Goal: Task Accomplishment & Management: Manage account settings

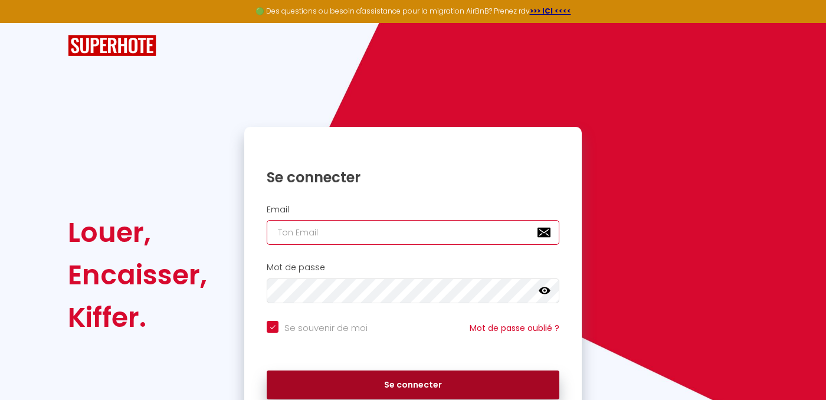
type input "[EMAIL_ADDRESS][DOMAIN_NAME]"
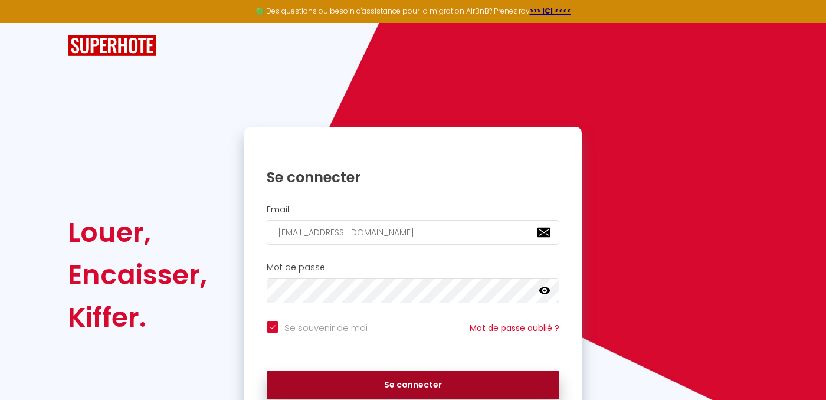
click at [381, 387] on button "Se connecter" at bounding box center [413, 386] width 293 height 30
checkbox input "true"
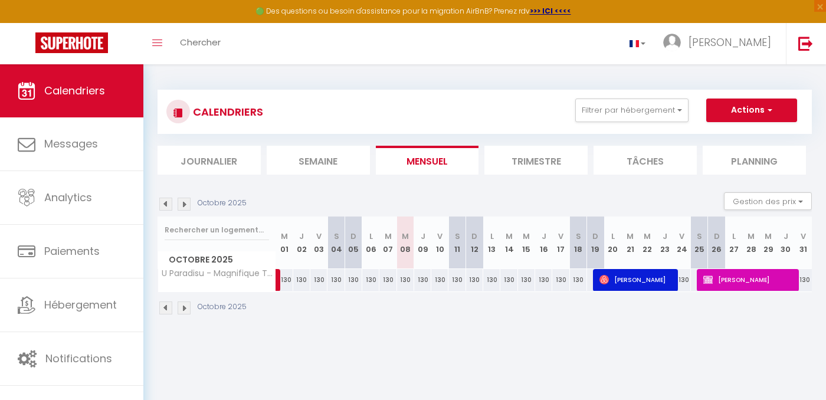
click at [168, 201] on img at bounding box center [165, 204] width 13 height 13
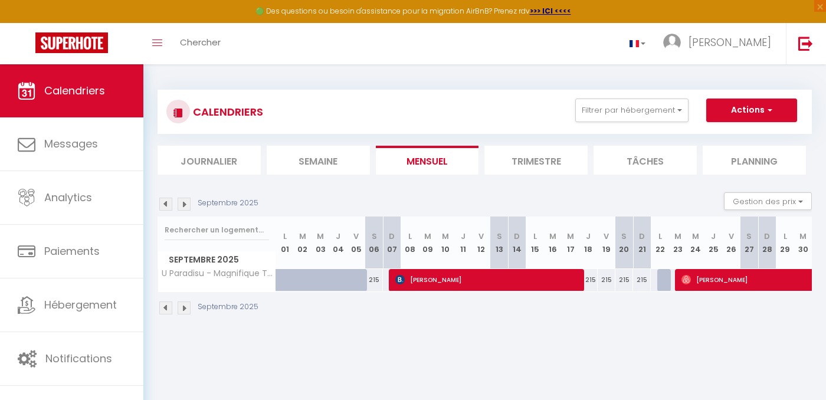
click at [168, 201] on img at bounding box center [165, 204] width 13 height 13
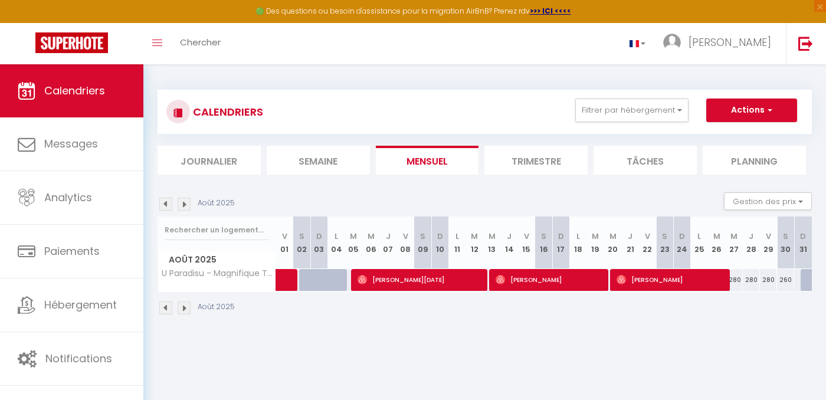
click at [168, 201] on img at bounding box center [165, 204] width 13 height 13
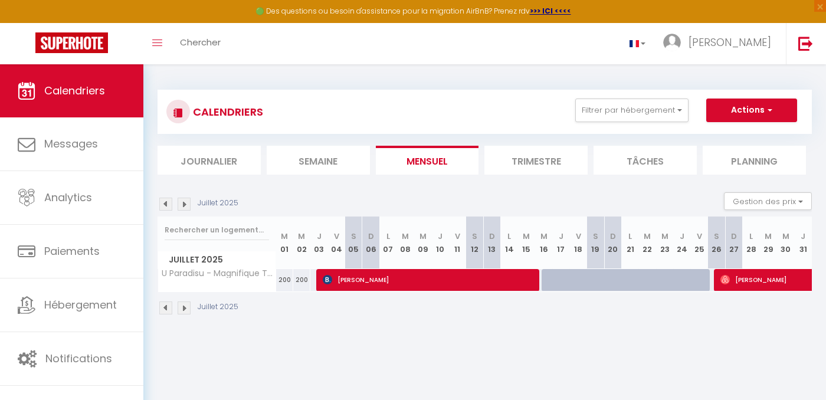
click at [168, 201] on img at bounding box center [165, 204] width 13 height 13
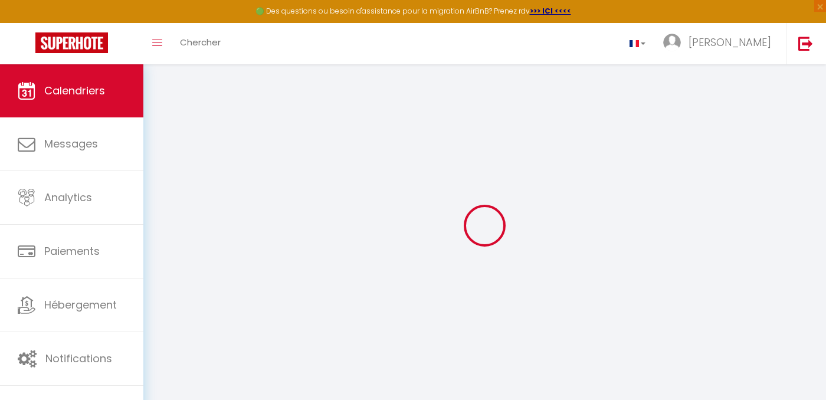
select select
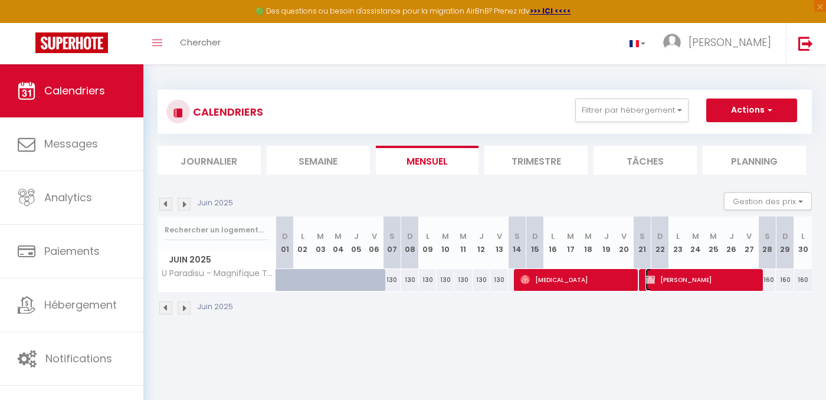
click at [689, 282] on span "[PERSON_NAME]" at bounding box center [702, 280] width 112 height 22
select select "OK"
select select "KO"
select select "1"
select select "0"
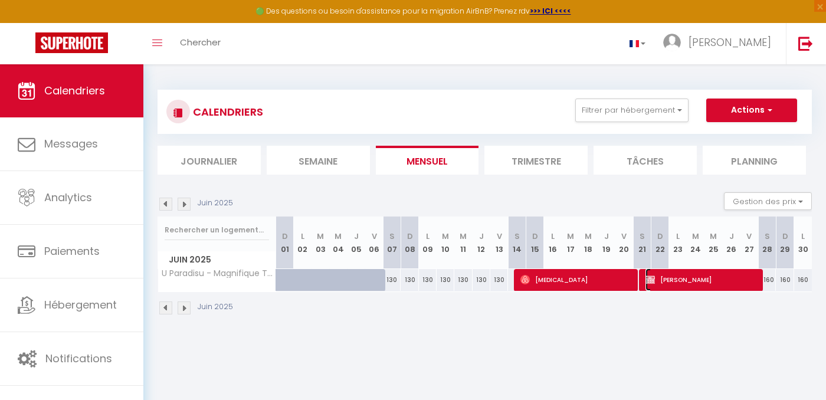
select select "1"
select select
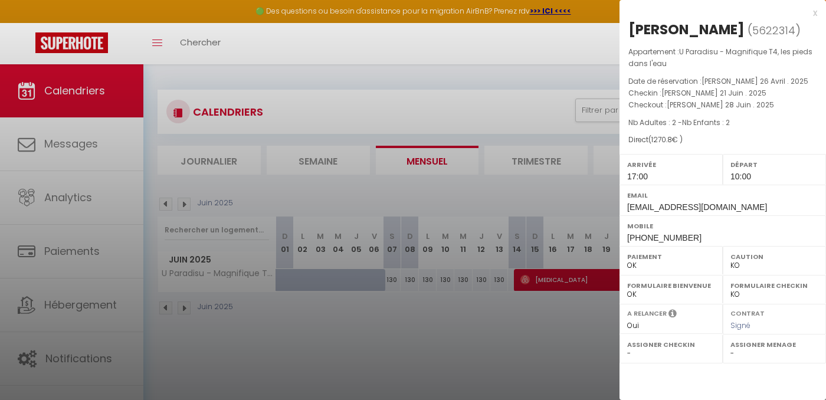
select select "41741"
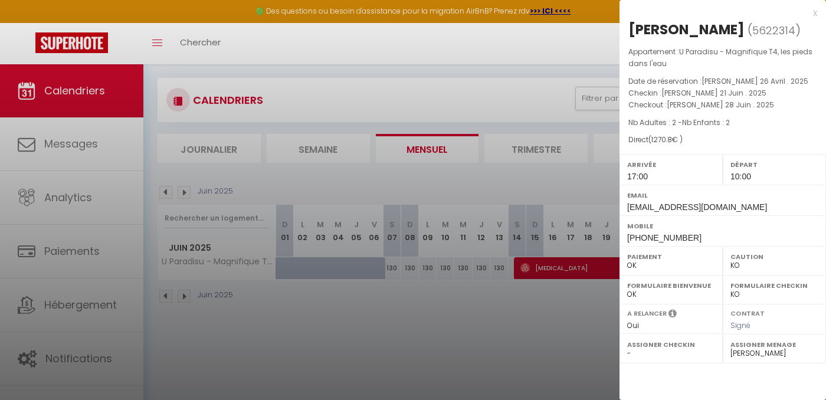
scroll to position [12, 0]
click at [487, 189] on div at bounding box center [413, 200] width 826 height 400
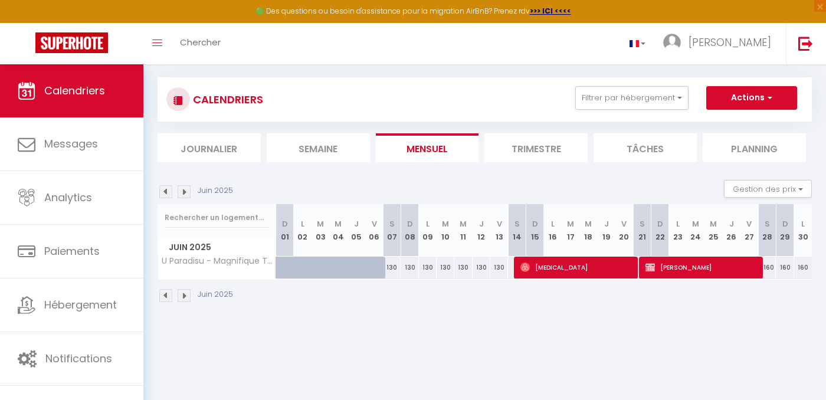
click at [178, 194] on img at bounding box center [184, 191] width 13 height 13
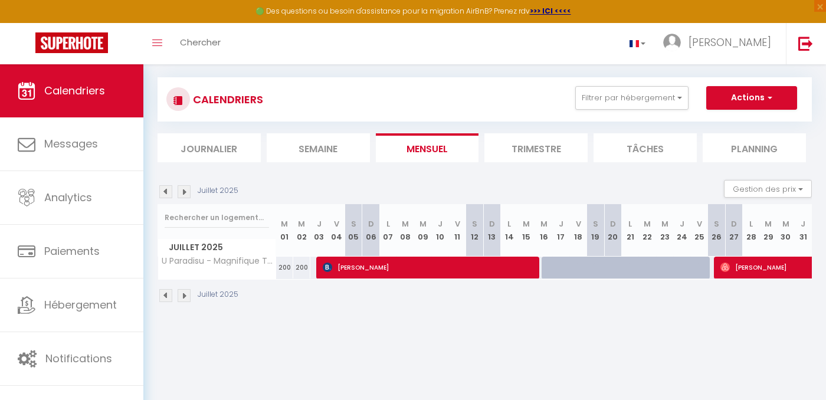
click at [181, 192] on img at bounding box center [184, 191] width 13 height 13
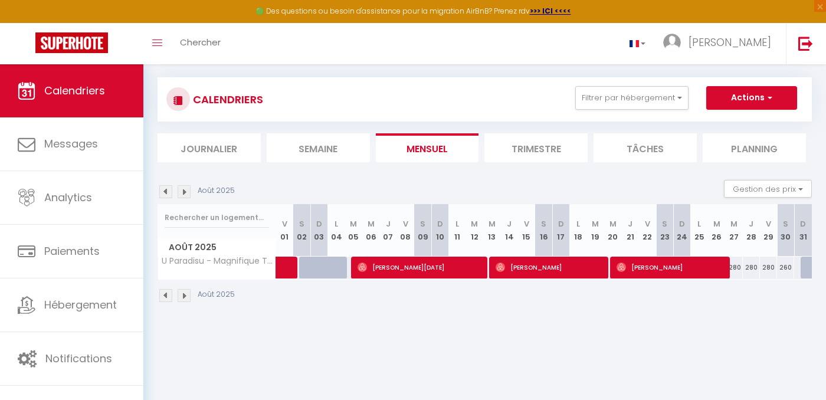
click at [160, 190] on img at bounding box center [165, 191] width 13 height 13
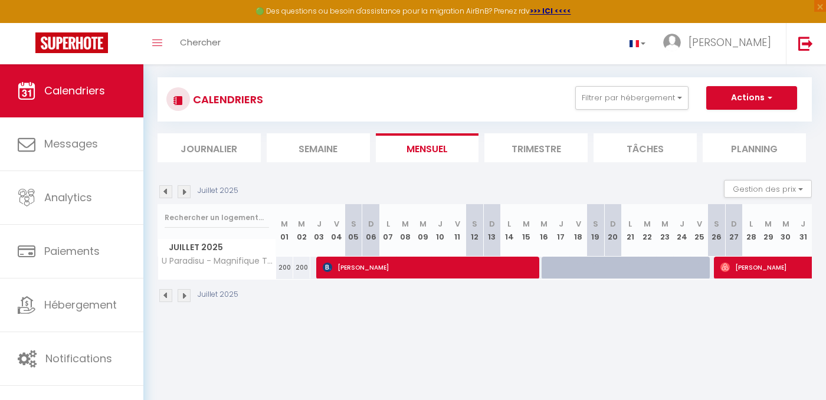
click at [184, 197] on img at bounding box center [184, 191] width 13 height 13
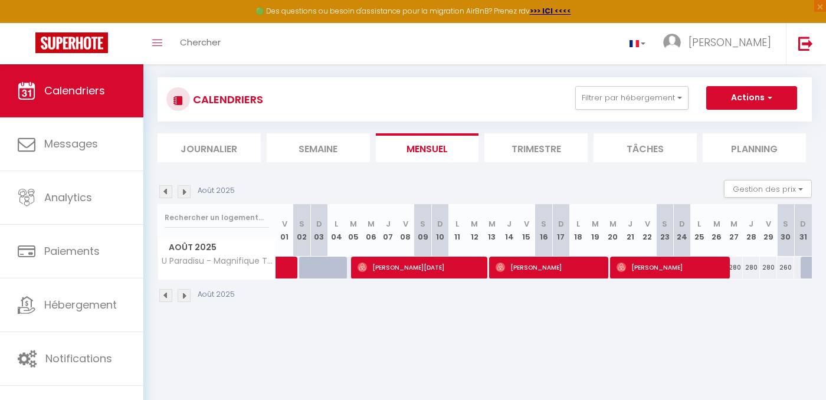
click at [184, 189] on img at bounding box center [184, 191] width 13 height 13
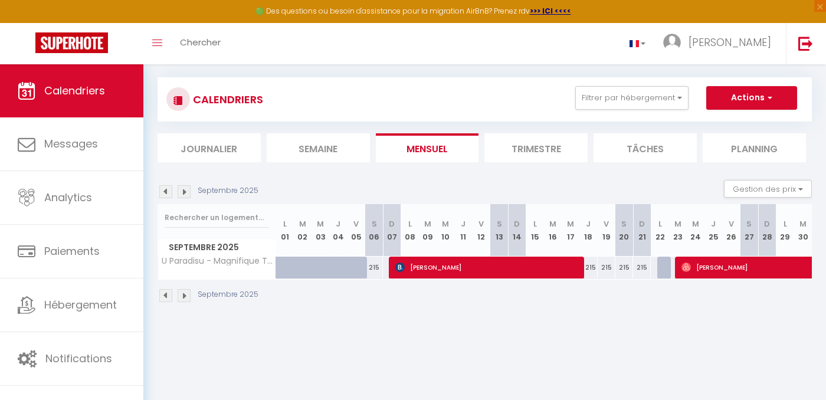
click at [188, 189] on img at bounding box center [184, 191] width 13 height 13
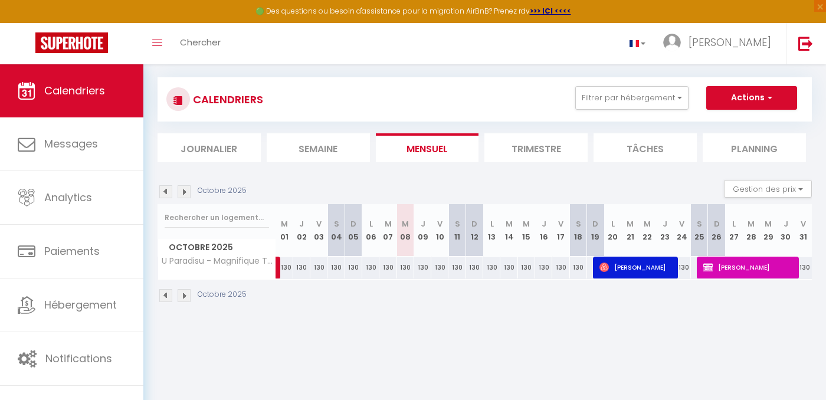
click at [164, 195] on img at bounding box center [165, 191] width 13 height 13
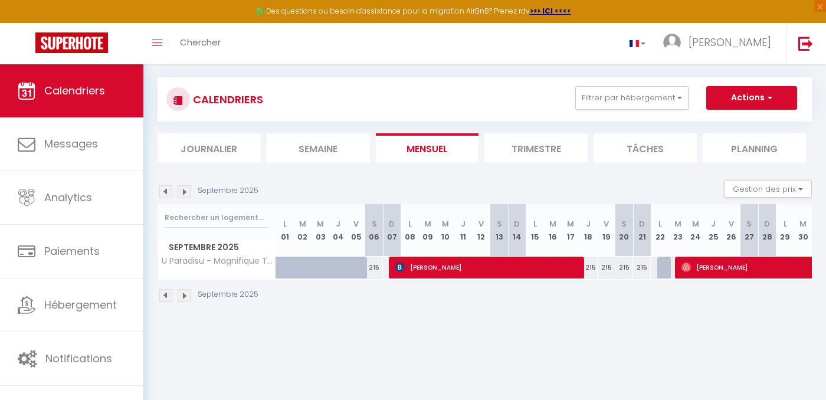
click at [162, 189] on img at bounding box center [165, 191] width 13 height 13
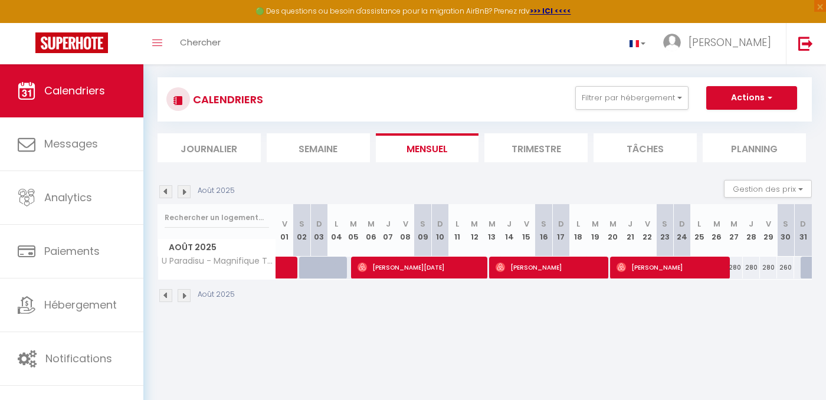
click at [162, 189] on img at bounding box center [165, 191] width 13 height 13
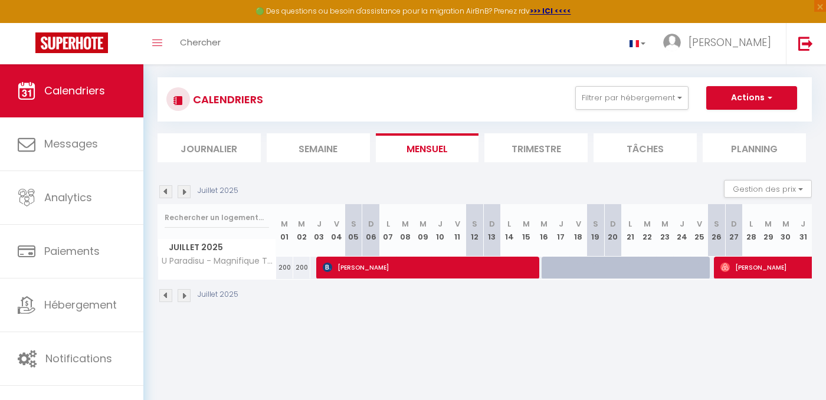
click at [162, 189] on img at bounding box center [165, 191] width 13 height 13
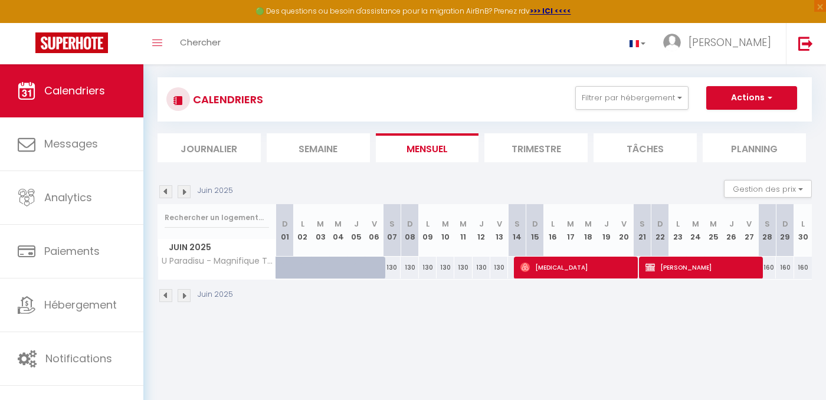
click at [162, 189] on img at bounding box center [165, 191] width 13 height 13
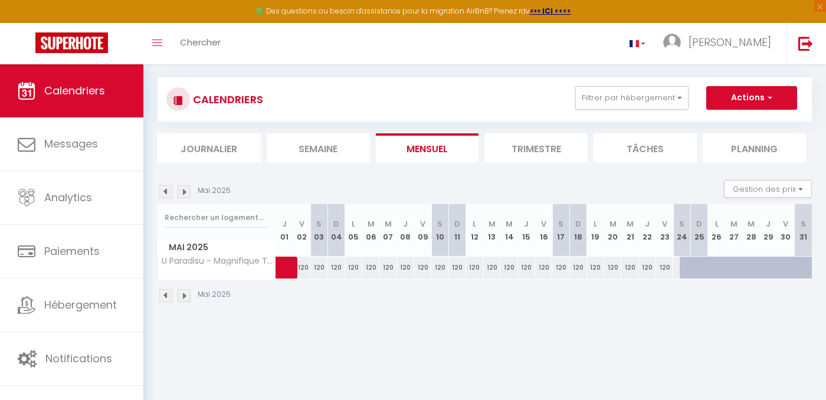
click at [162, 189] on img at bounding box center [165, 191] width 13 height 13
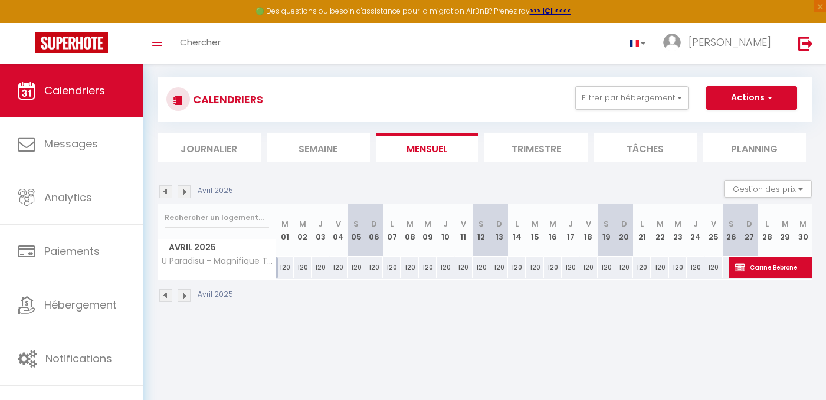
click at [185, 189] on img at bounding box center [184, 191] width 13 height 13
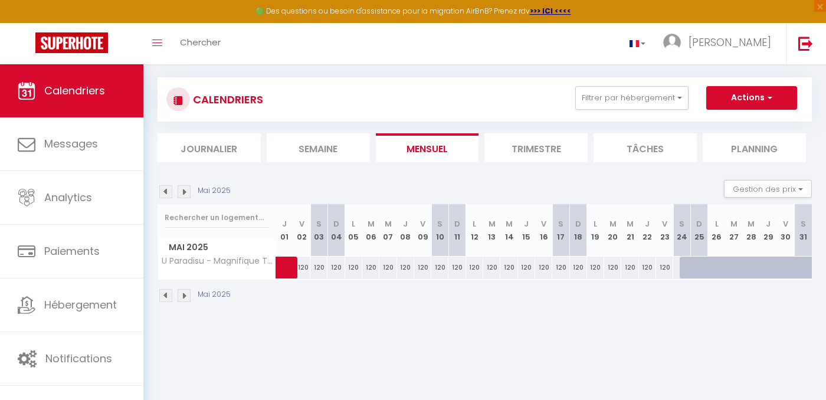
click at [185, 189] on img at bounding box center [184, 191] width 13 height 13
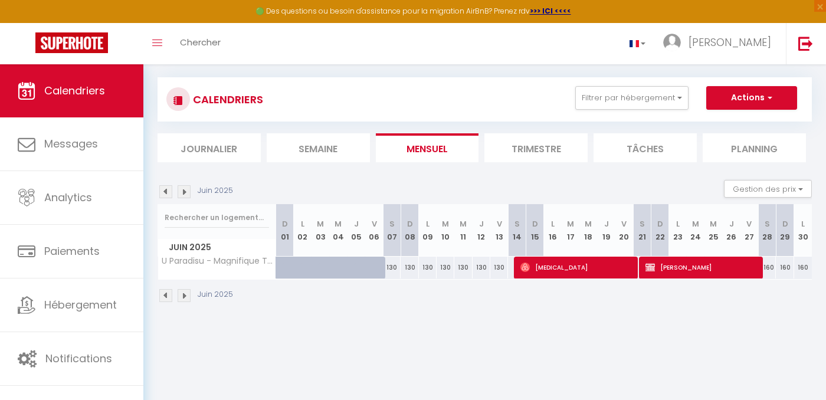
click at [185, 189] on img at bounding box center [184, 191] width 13 height 13
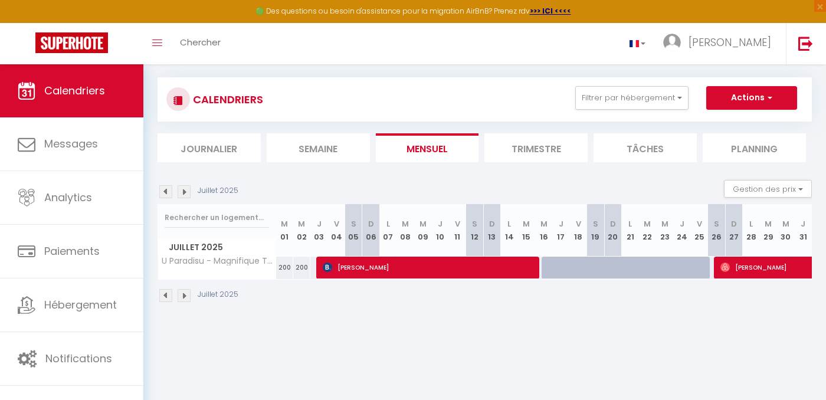
click at [185, 189] on img at bounding box center [184, 191] width 13 height 13
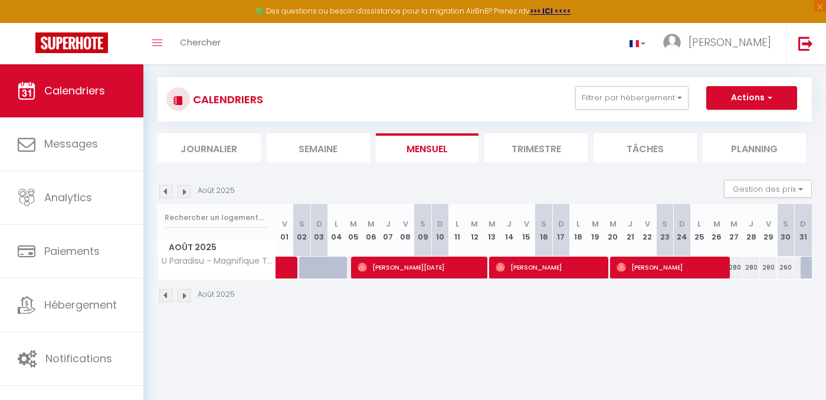
click at [185, 189] on img at bounding box center [184, 191] width 13 height 13
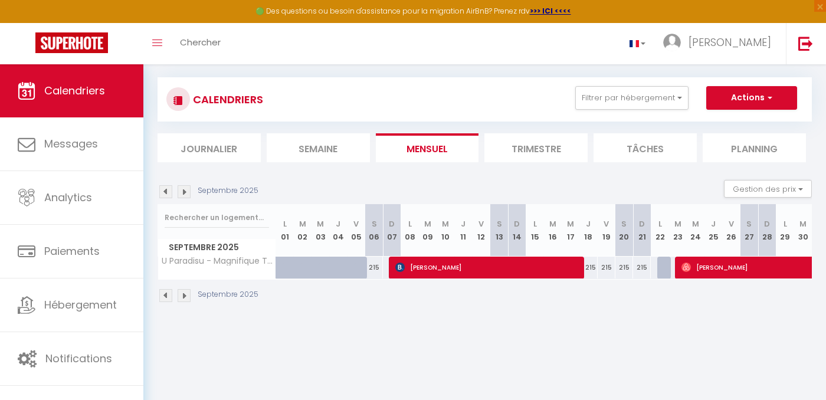
click at [185, 189] on img at bounding box center [184, 191] width 13 height 13
